Goal: Task Accomplishment & Management: Manage account settings

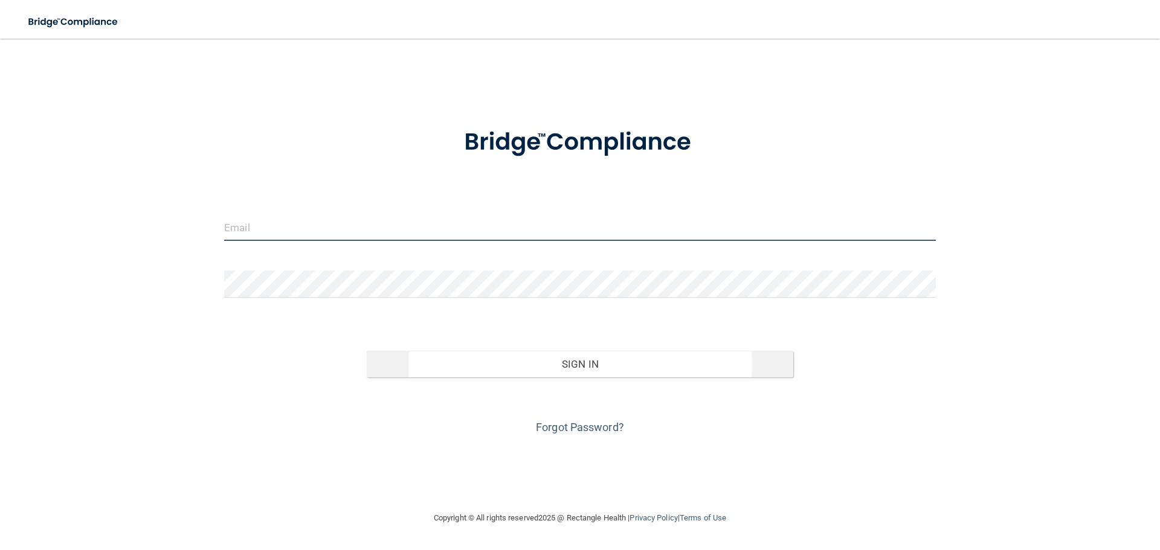
type input "[EMAIL_ADDRESS][DOMAIN_NAME]"
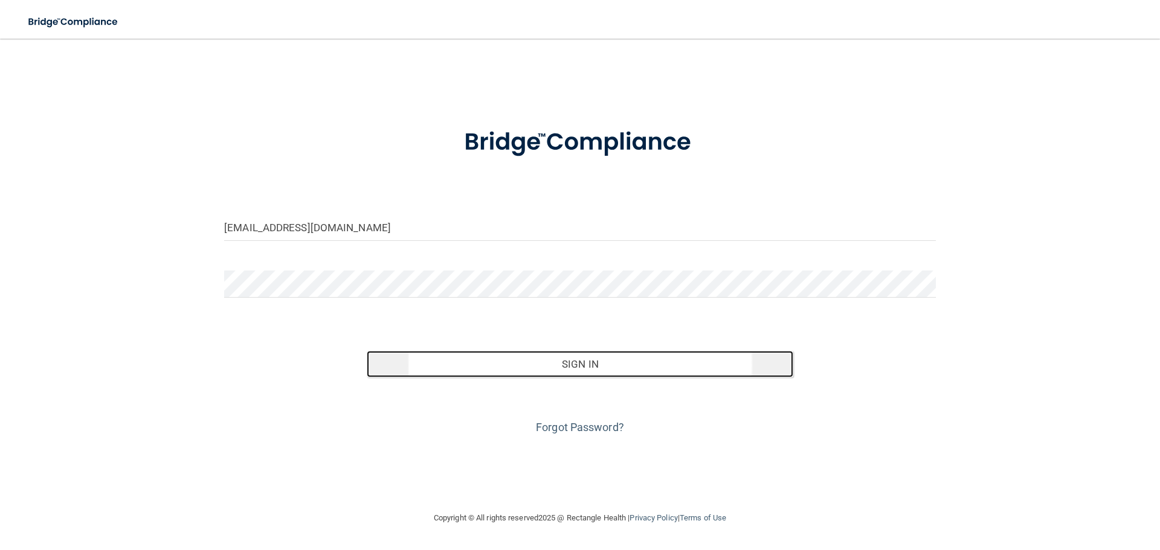
click at [600, 368] on button "Sign In" at bounding box center [580, 364] width 427 height 27
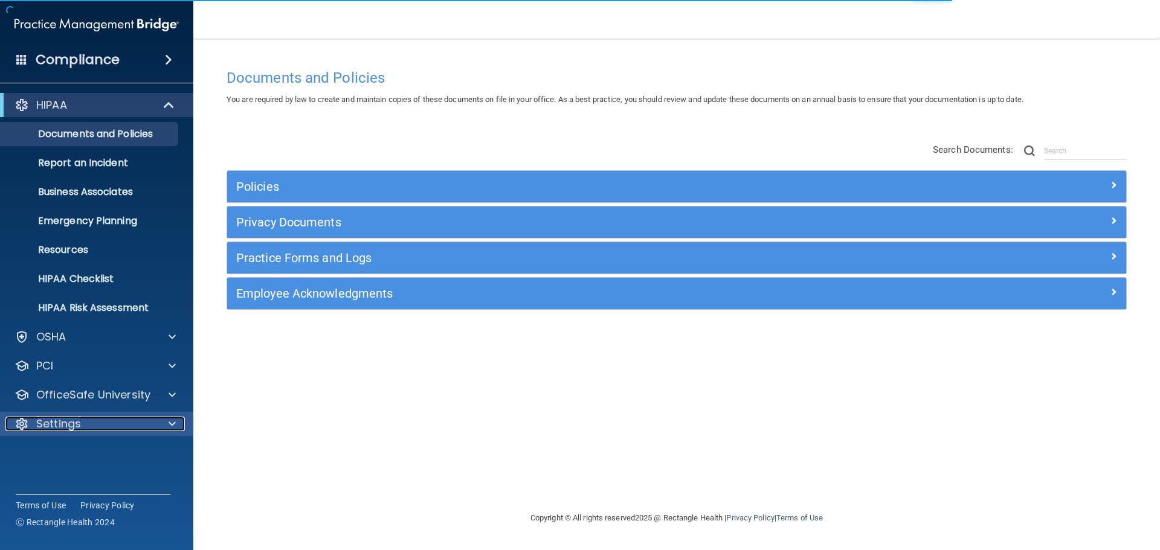
drag, startPoint x: 76, startPoint y: 427, endPoint x: 83, endPoint y: 429, distance: 7.5
click at [76, 427] on p "Settings" at bounding box center [58, 424] width 45 height 14
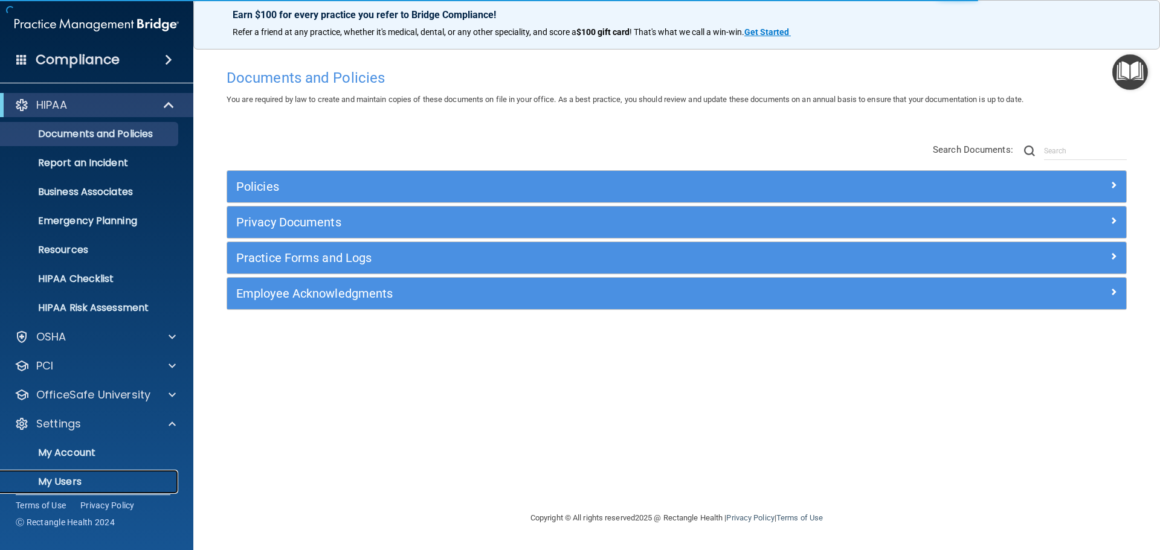
click at [66, 480] on p "My Users" at bounding box center [90, 482] width 165 height 12
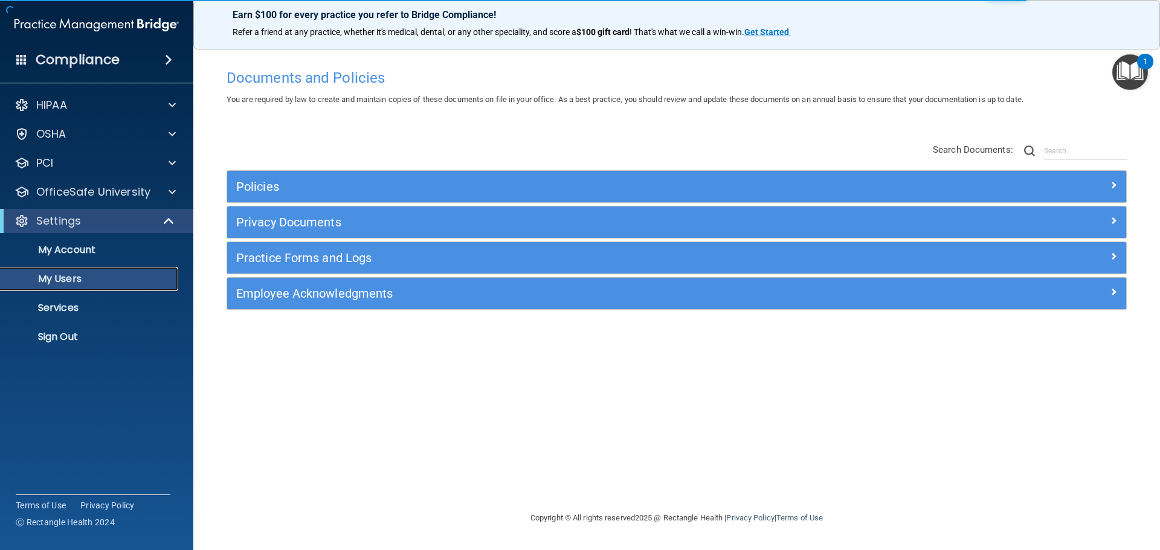
select select "20"
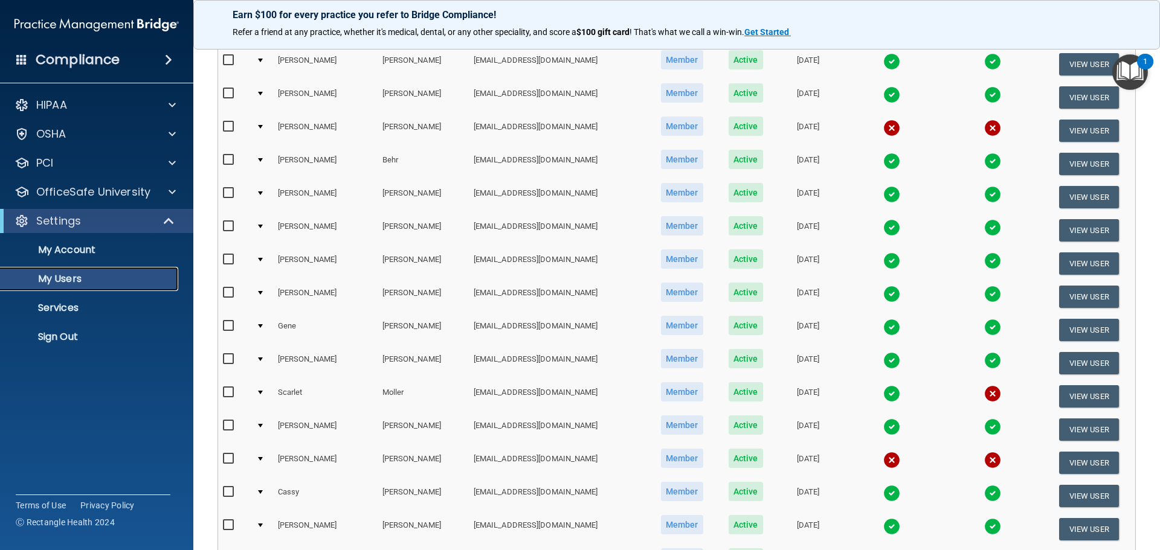
scroll to position [449, 0]
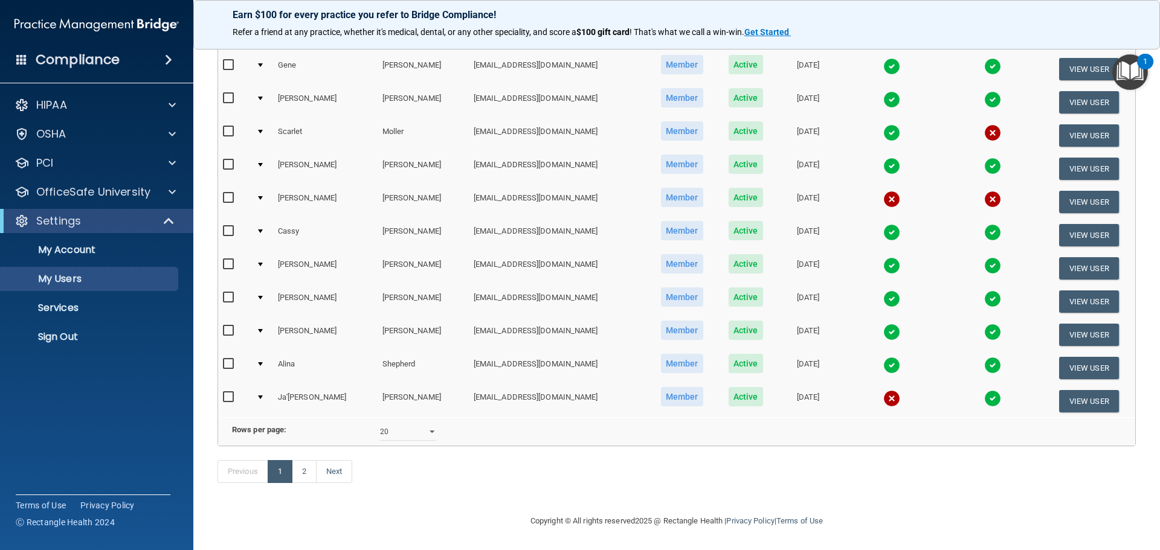
click at [883, 390] on img at bounding box center [891, 398] width 17 height 17
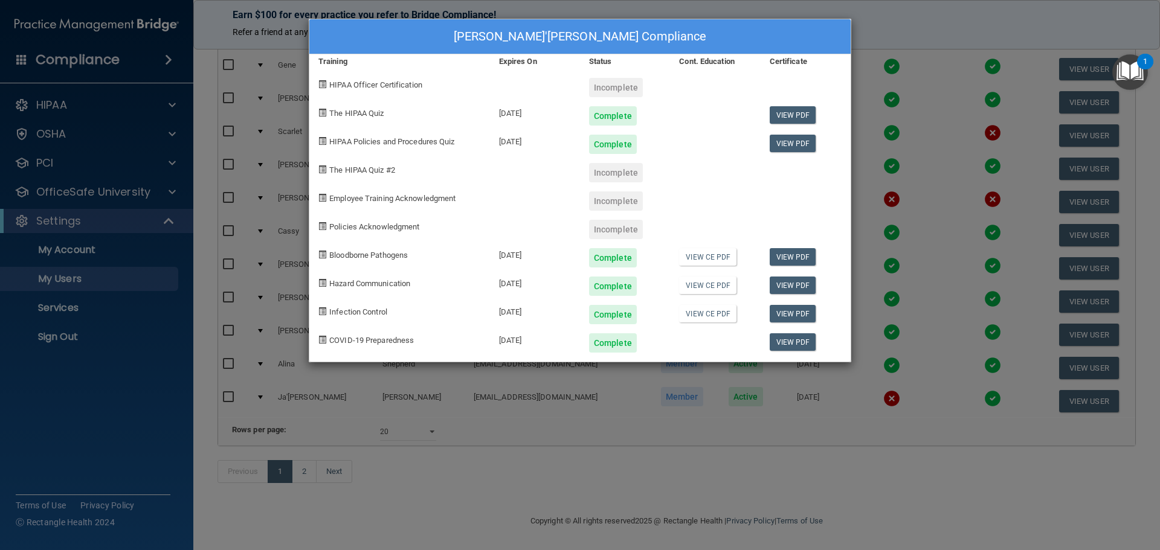
click at [924, 19] on div "[PERSON_NAME]'[PERSON_NAME] Compliance Training Expires On Status Cont. Educati…" at bounding box center [580, 275] width 1160 height 550
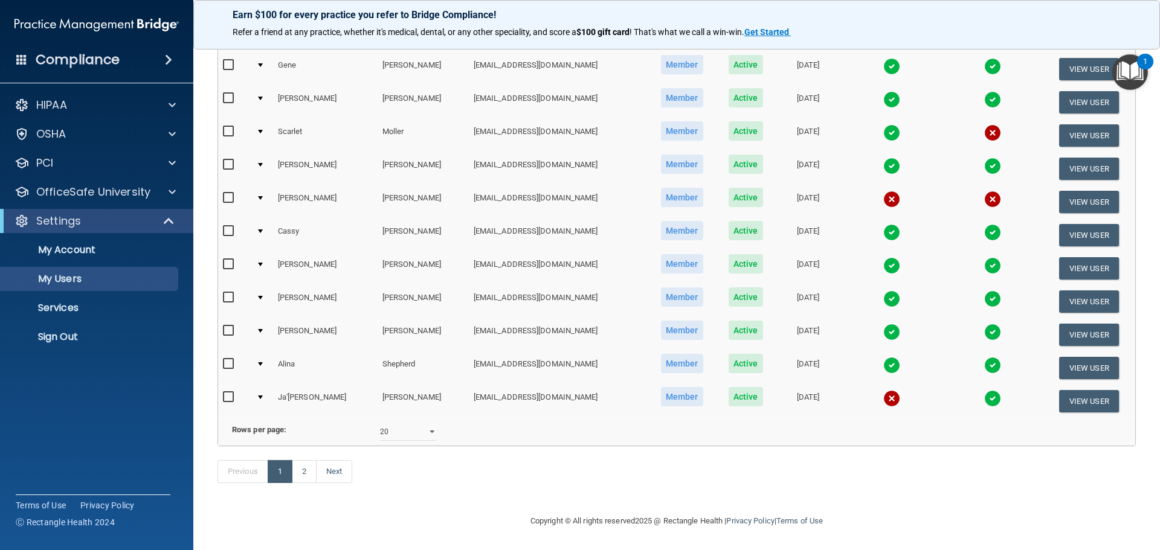
scroll to position [0, 0]
